Goal: Find contact information: Find contact information

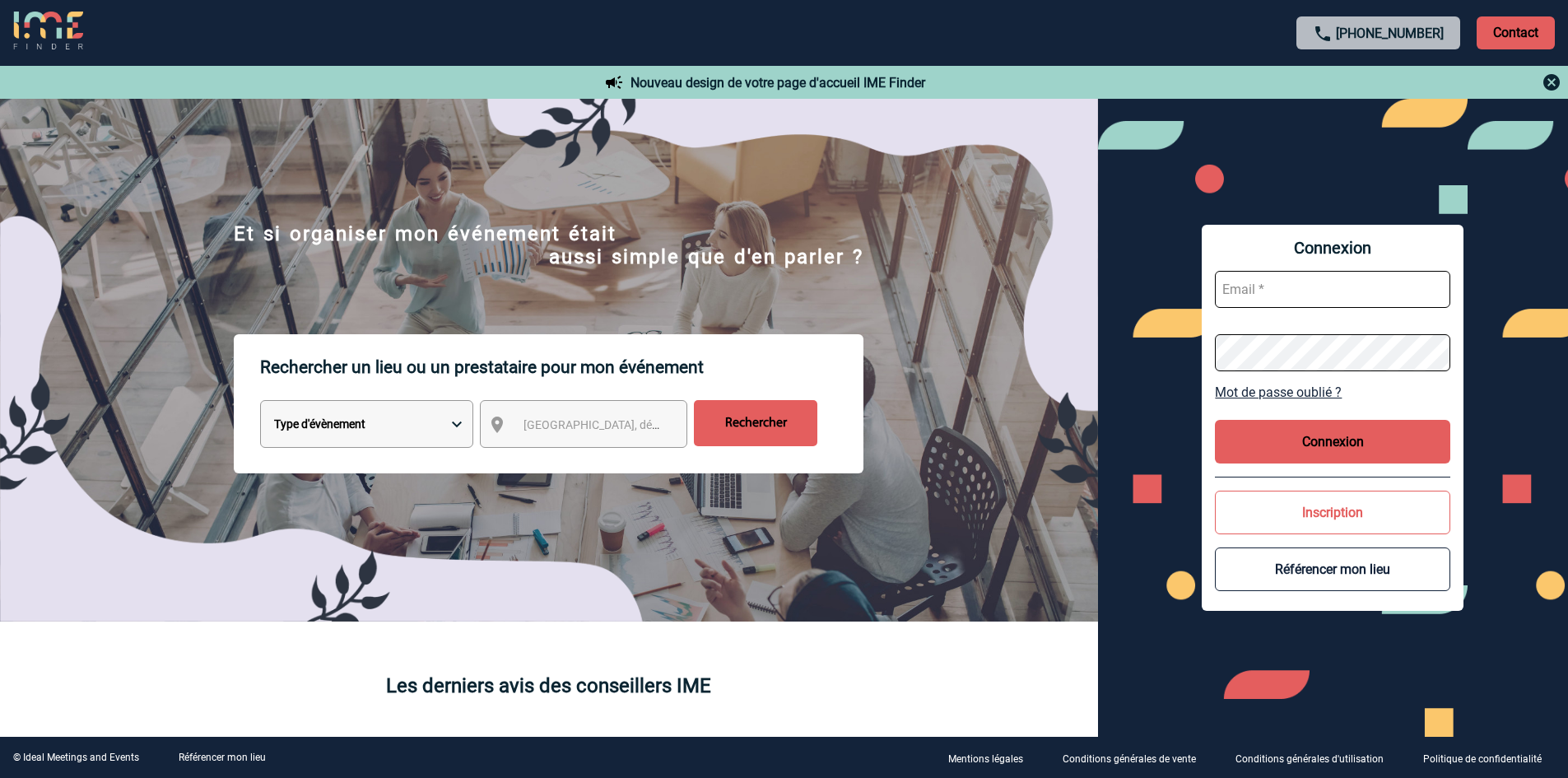
type input "[EMAIL_ADDRESS][DOMAIN_NAME]"
click at [1352, 439] on button "Connexion" at bounding box center [1332, 442] width 235 height 44
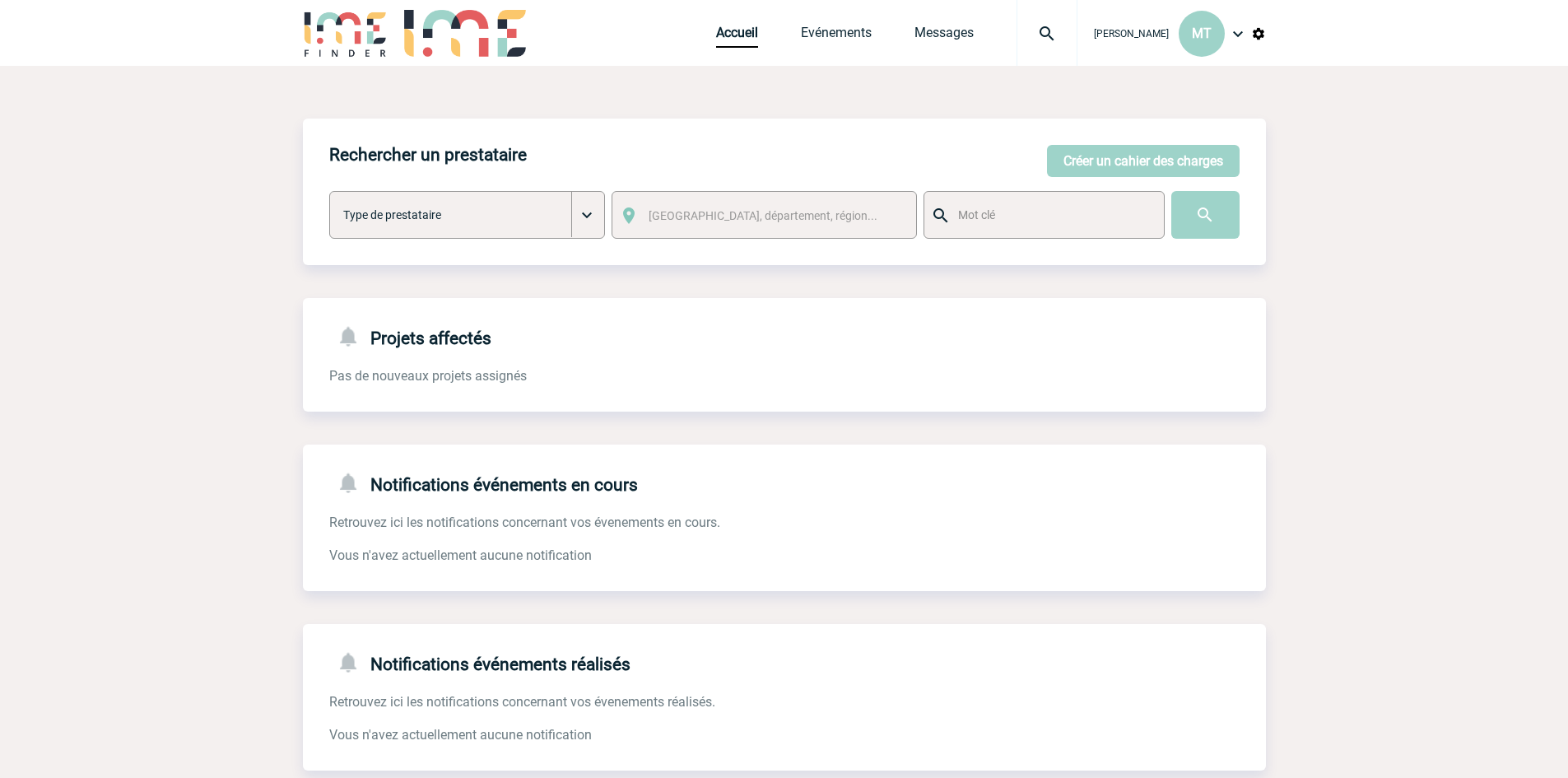
click at [1049, 35] on img at bounding box center [1046, 34] width 60 height 20
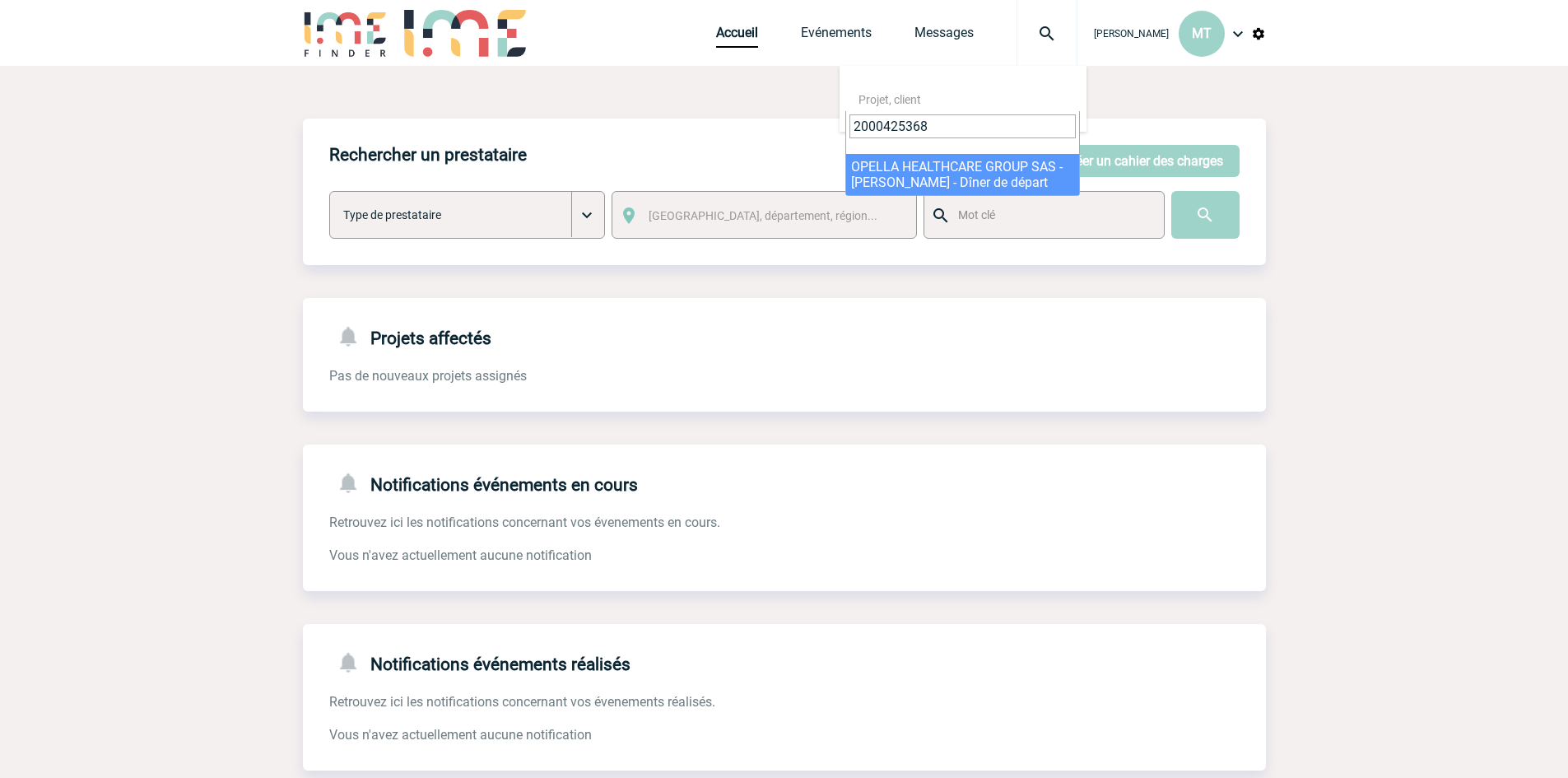
type input "2000425368"
select select "24869"
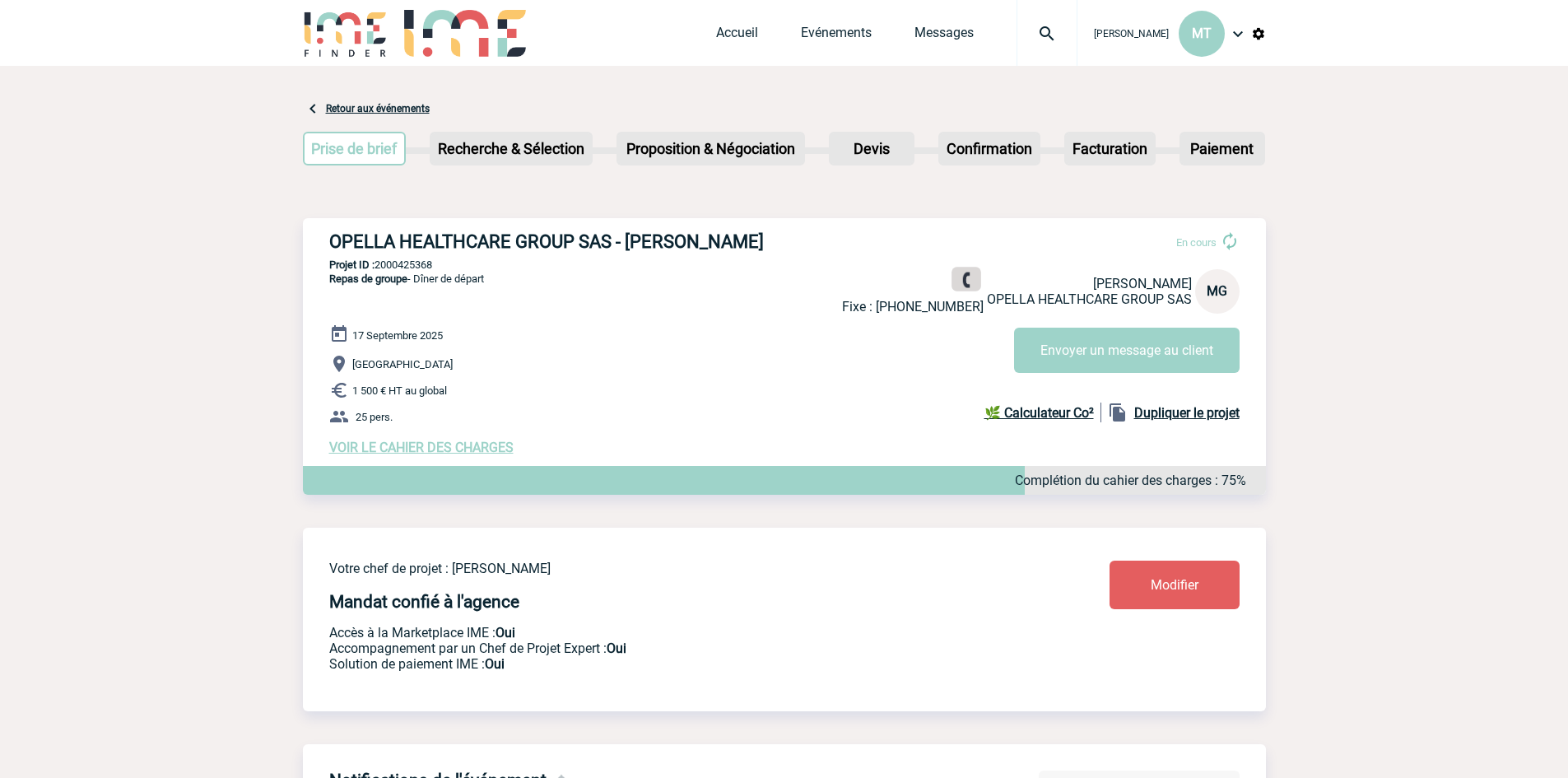
click at [961, 281] on img at bounding box center [966, 280] width 16 height 16
